Goal: Information Seeking & Learning: Compare options

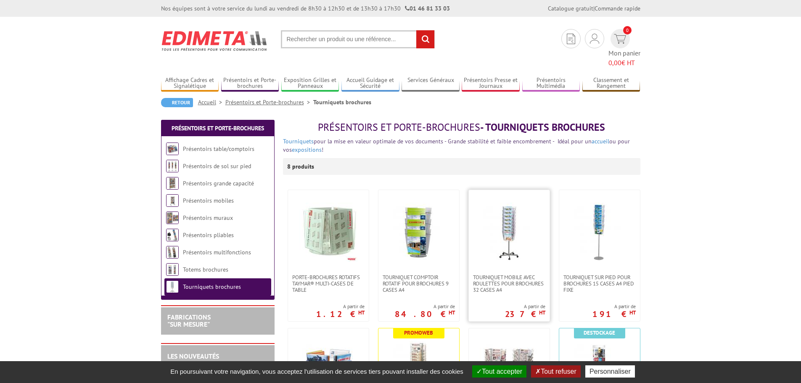
click at [507, 230] on img at bounding box center [509, 232] width 59 height 59
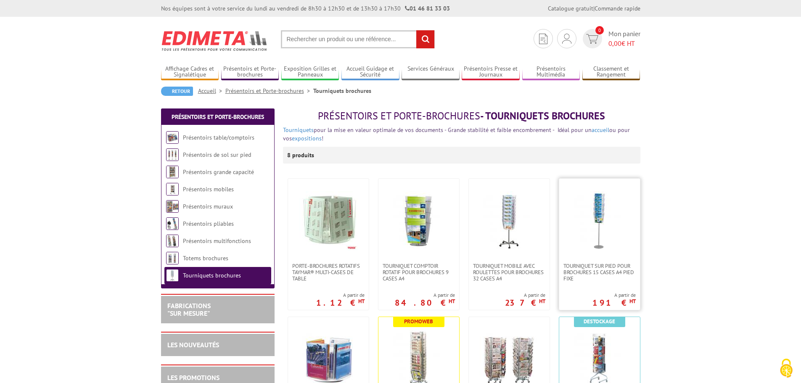
click at [587, 220] on img at bounding box center [599, 220] width 59 height 59
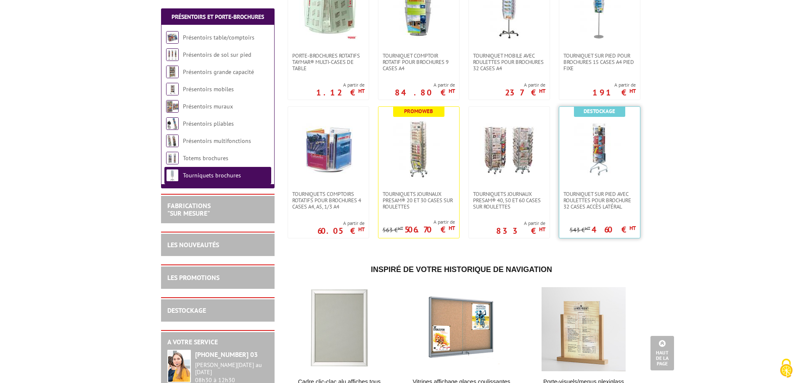
click at [598, 156] on img at bounding box center [599, 148] width 59 height 59
click at [498, 169] on img at bounding box center [509, 148] width 59 height 59
click at [427, 155] on img at bounding box center [418, 148] width 59 height 59
